Goal: Task Accomplishment & Management: Complete application form

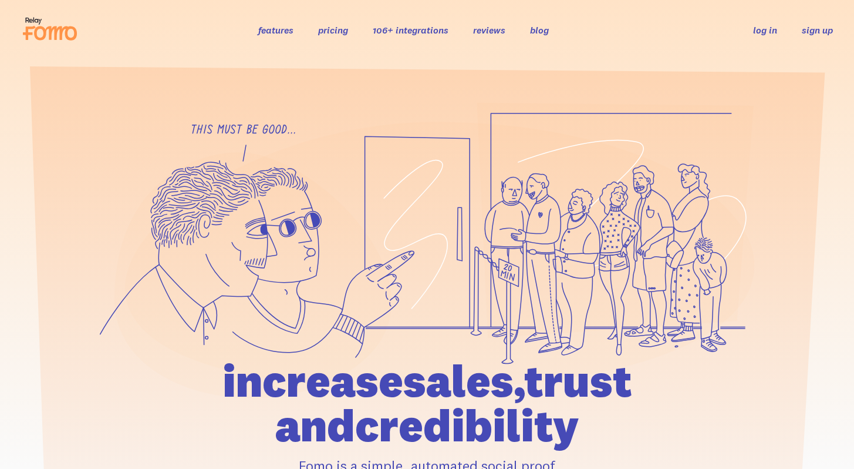
click at [806, 35] on link "sign up" at bounding box center [817, 30] width 31 height 12
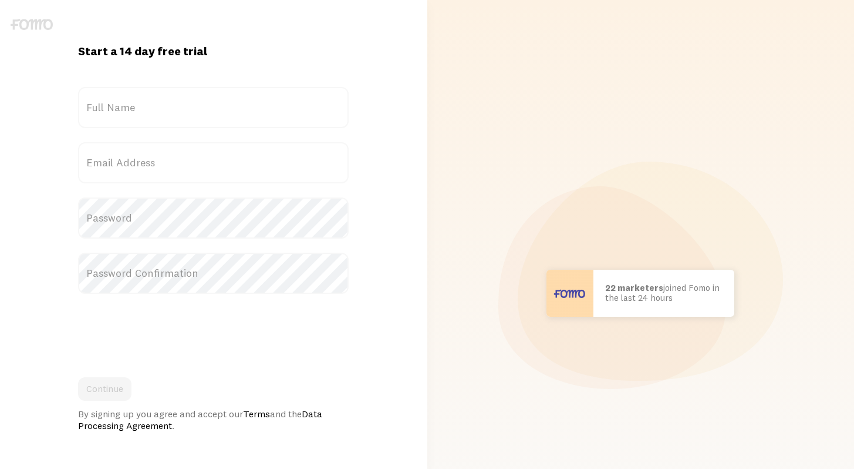
click at [284, 98] on label "Full Name" at bounding box center [213, 107] width 271 height 41
click at [284, 98] on input "Full Name" at bounding box center [213, 107] width 271 height 41
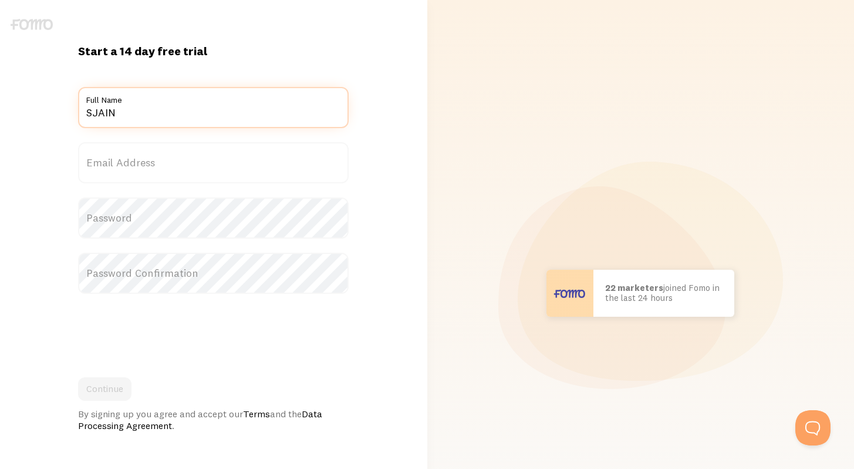
type input "SJAIN"
click at [225, 169] on label "Email Address" at bounding box center [213, 162] width 271 height 41
click at [225, 169] on input "Email Address" at bounding box center [213, 162] width 271 height 41
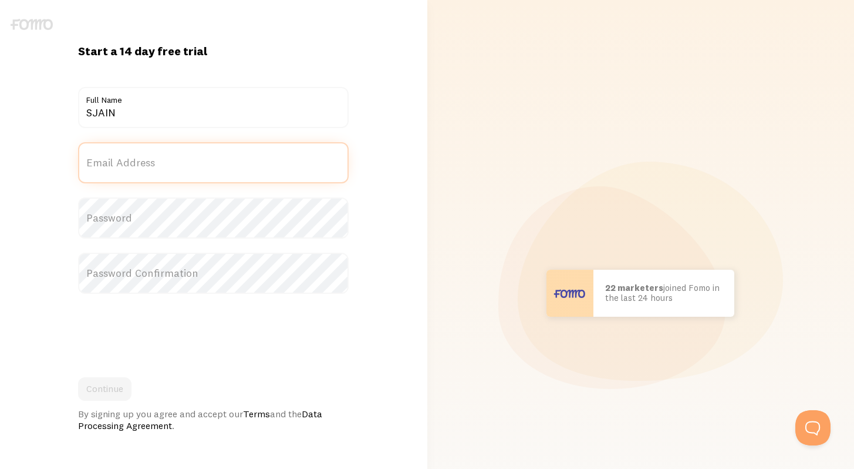
type input "S"
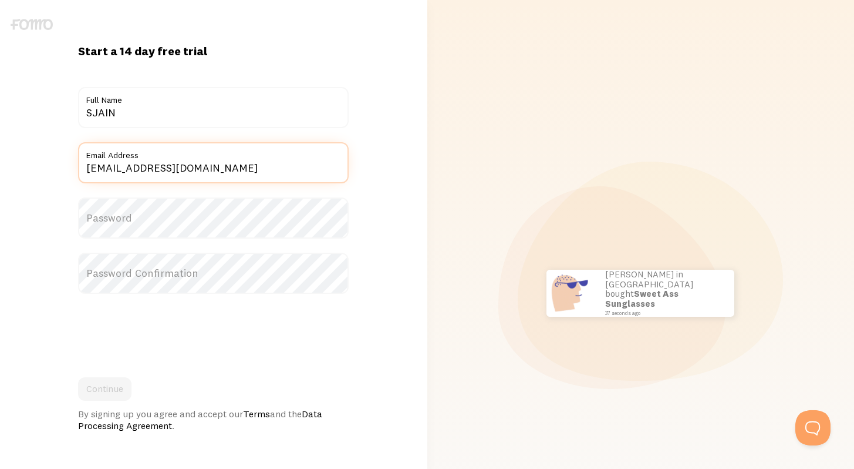
type input "shreya.jain@learnyst.com"
click at [175, 219] on label "Password" at bounding box center [213, 217] width 271 height 41
click at [136, 264] on label "Password Confirmation" at bounding box center [213, 272] width 271 height 41
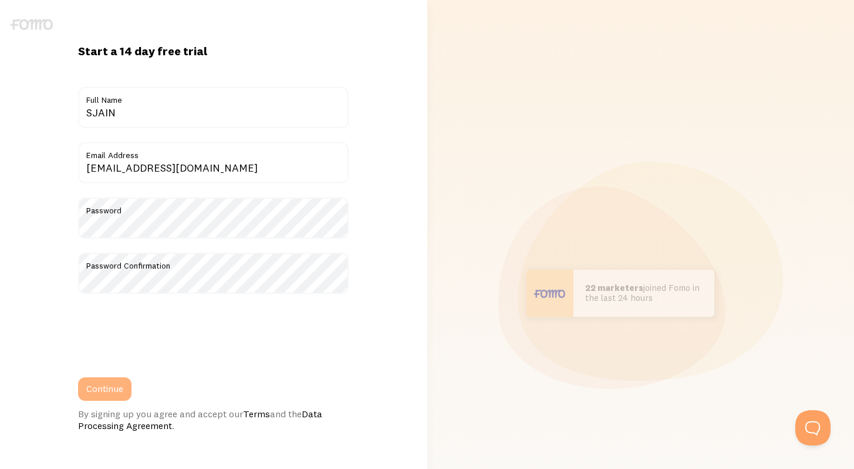
click at [108, 386] on button "Continue" at bounding box center [104, 388] width 53 height 23
